Goal: Find specific page/section: Find specific page/section

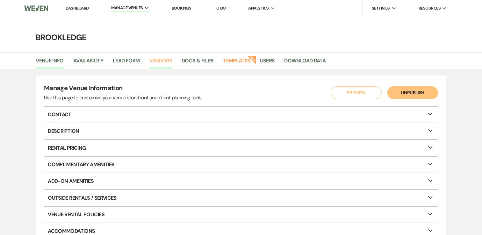
click at [157, 63] on link "Vendors" at bounding box center [160, 63] width 23 height 12
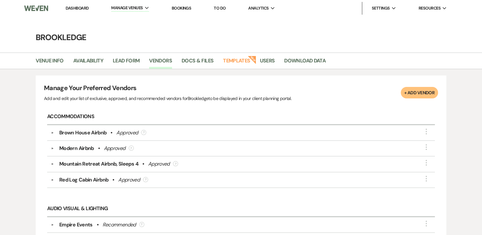
click at [77, 7] on link "Dashboard" at bounding box center [77, 7] width 23 height 5
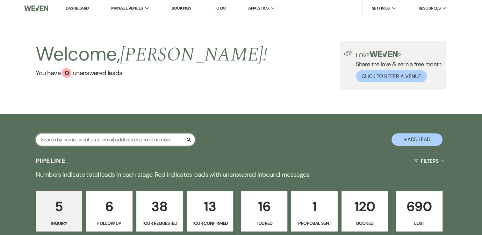
click at [107, 139] on input "text" at bounding box center [115, 140] width 159 height 12
